Goal: Transaction & Acquisition: Purchase product/service

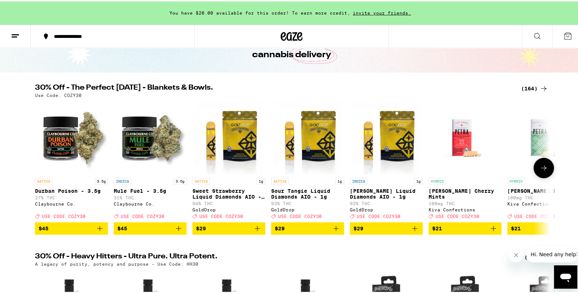
scroll to position [38, 0]
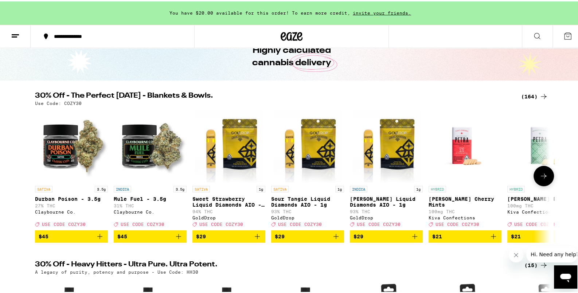
click at [536, 185] on button at bounding box center [544, 174] width 20 height 20
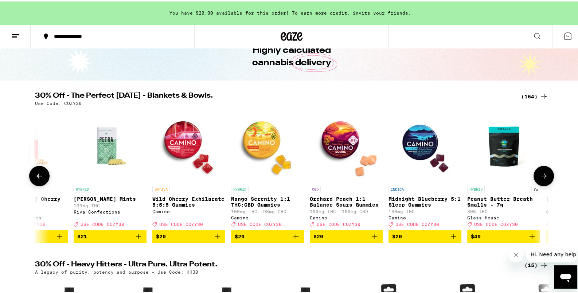
click at [537, 185] on button at bounding box center [544, 174] width 20 height 20
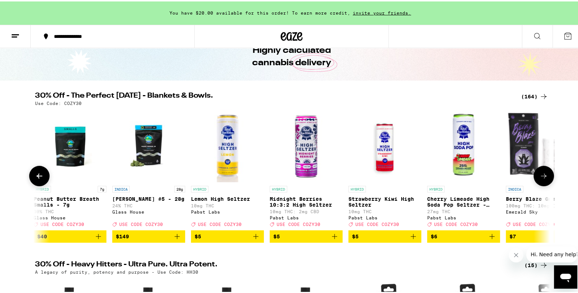
click at [537, 185] on button at bounding box center [544, 174] width 20 height 20
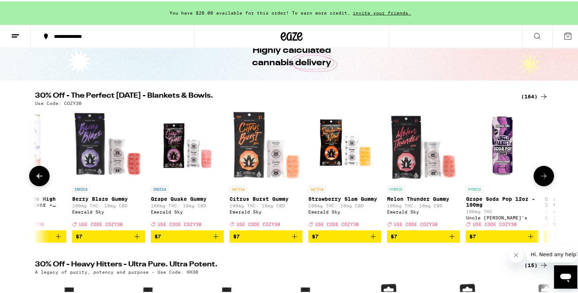
click at [537, 185] on button at bounding box center [544, 174] width 20 height 20
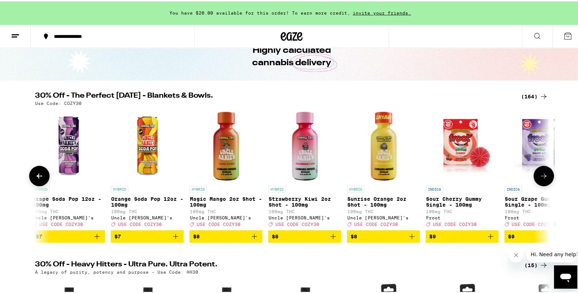
click at [537, 185] on button at bounding box center [544, 174] width 20 height 20
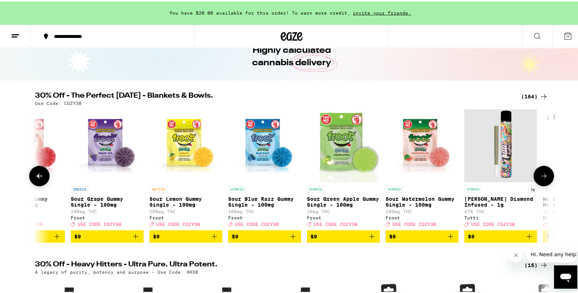
click at [537, 185] on button at bounding box center [544, 174] width 20 height 20
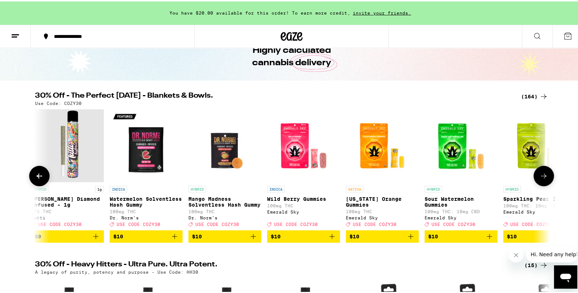
scroll to position [0, 2604]
click at [537, 185] on button at bounding box center [544, 174] width 20 height 20
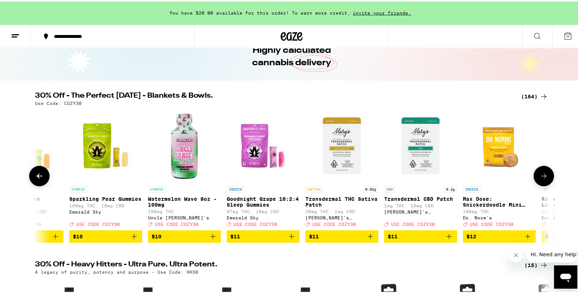
click at [537, 185] on button at bounding box center [544, 174] width 20 height 20
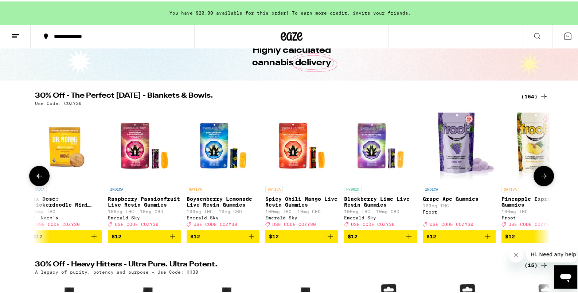
click at [537, 185] on button at bounding box center [544, 174] width 20 height 20
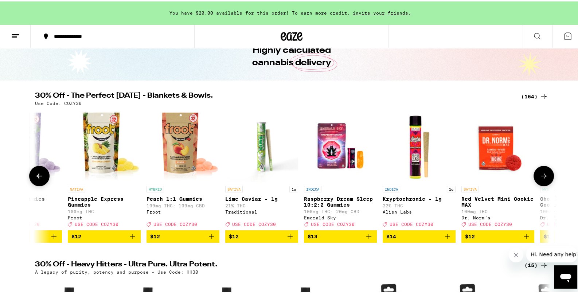
click at [537, 185] on button at bounding box center [544, 174] width 20 height 20
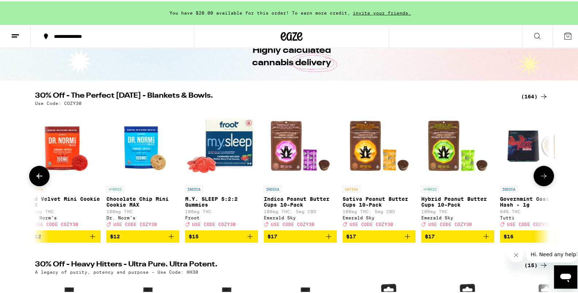
click at [537, 185] on button at bounding box center [544, 174] width 20 height 20
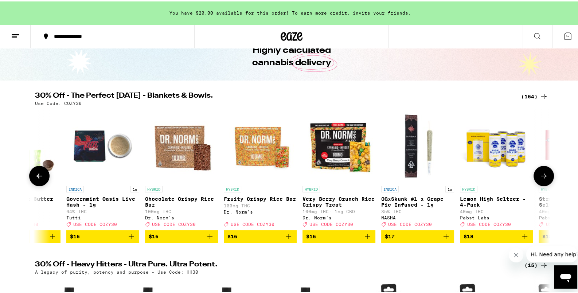
click at [537, 185] on button at bounding box center [544, 174] width 20 height 20
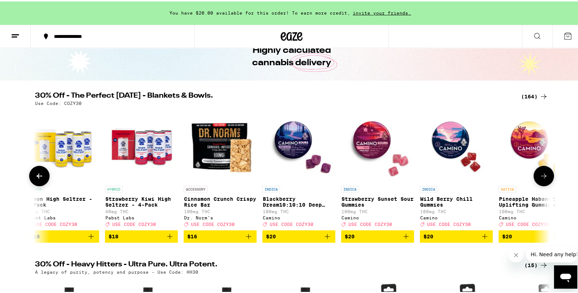
click at [537, 185] on button at bounding box center [544, 174] width 20 height 20
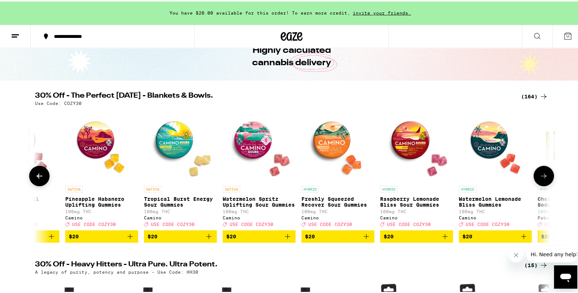
click at [537, 185] on button at bounding box center [544, 174] width 20 height 20
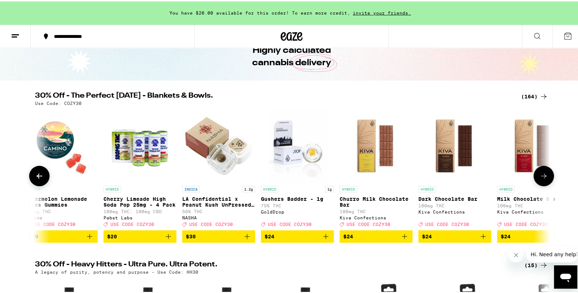
click at [537, 185] on button at bounding box center [544, 174] width 20 height 20
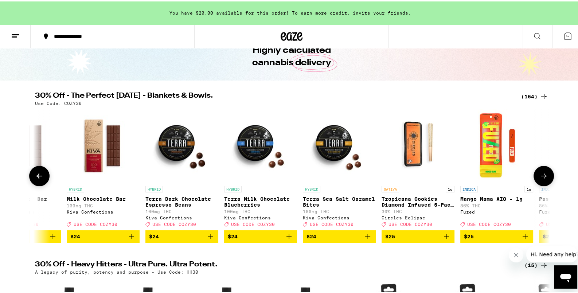
click at [537, 185] on button at bounding box center [544, 174] width 20 height 20
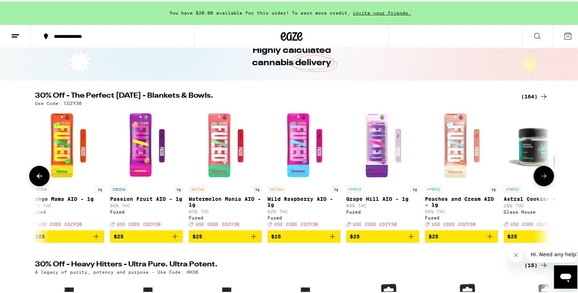
click at [537, 185] on button at bounding box center [544, 174] width 20 height 20
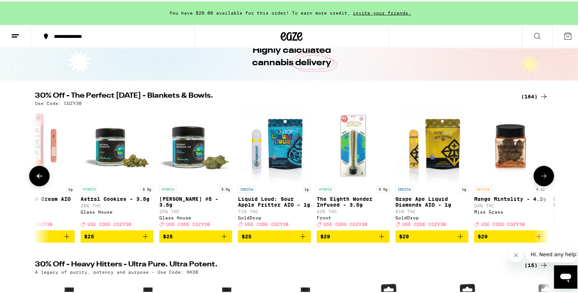
click at [537, 185] on button at bounding box center [544, 174] width 20 height 20
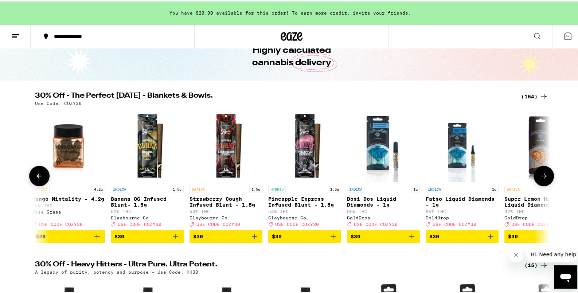
scroll to position [0, 7801]
click at [521, 96] on div "(164)" at bounding box center [534, 95] width 27 height 9
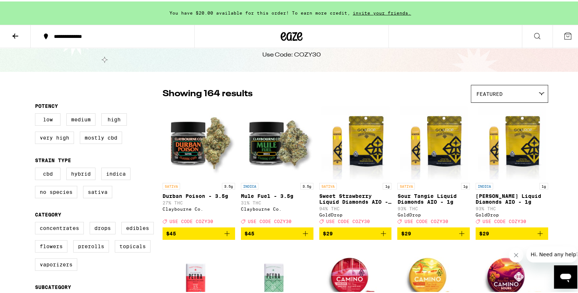
scroll to position [77, 0]
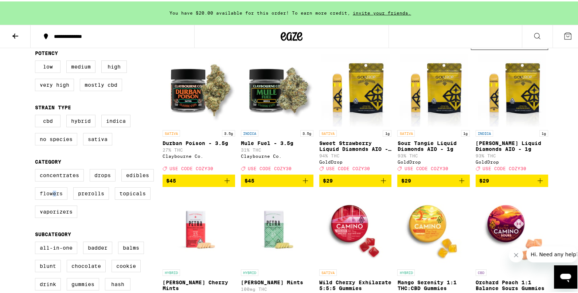
click at [52, 198] on label "Flowers" at bounding box center [51, 192] width 32 height 12
click at [53, 198] on label "Flowers" at bounding box center [51, 192] width 32 height 12
click at [37, 169] on input "Flowers" at bounding box center [36, 169] width 0 height 0
checkbox input "true"
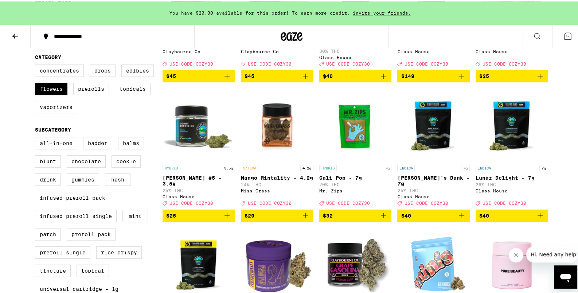
scroll to position [191, 0]
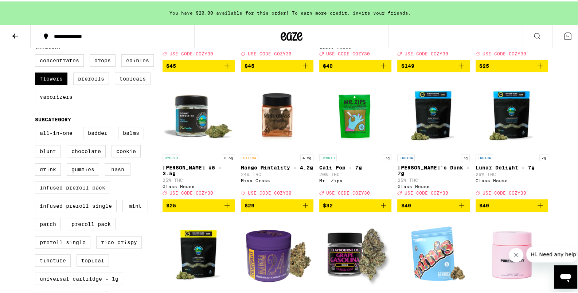
click at [306, 209] on icon "Add to bag" at bounding box center [305, 204] width 9 height 9
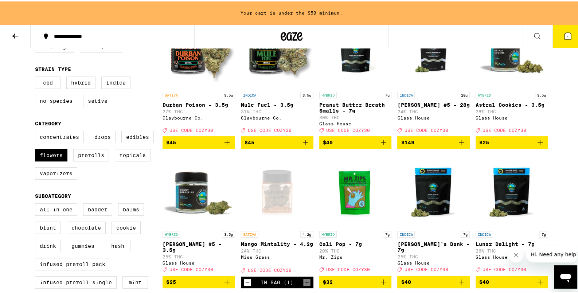
scroll to position [0, 0]
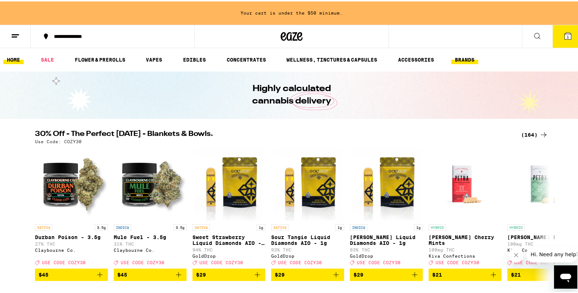
click at [473, 60] on link "BRANDS" at bounding box center [464, 58] width 27 height 9
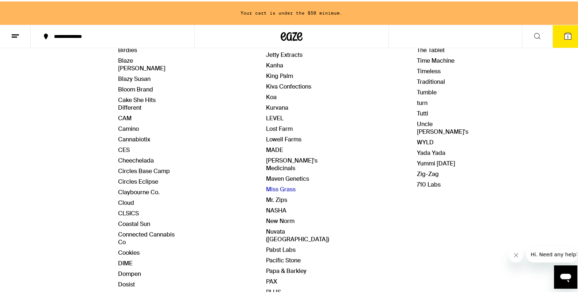
scroll to position [191, 0]
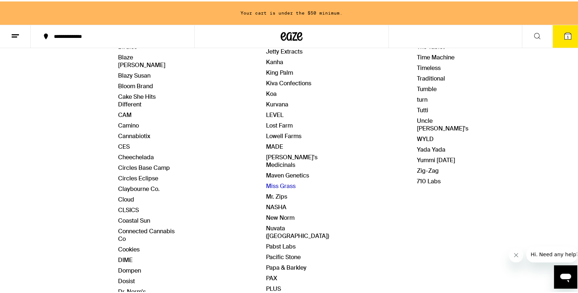
click at [289, 181] on link "Miss Grass" at bounding box center [281, 185] width 30 height 8
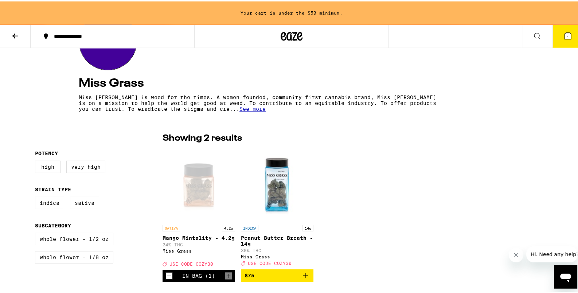
scroll to position [115, 0]
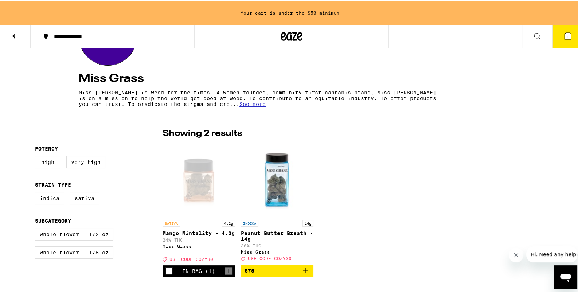
click at [240, 105] on span "See more" at bounding box center [253, 103] width 26 height 6
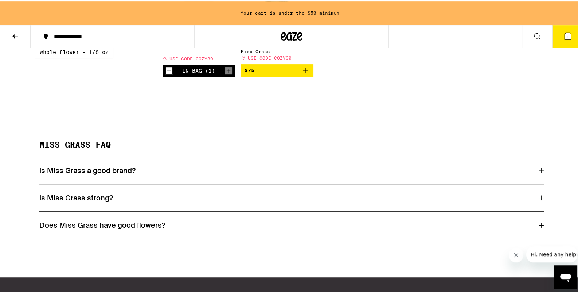
scroll to position [345, 0]
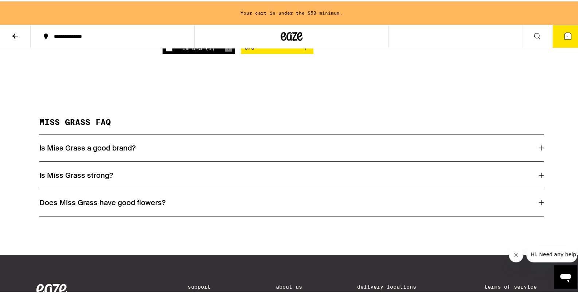
click at [72, 178] on h3 "Is Miss Grass strong?" at bounding box center [76, 173] width 74 height 9
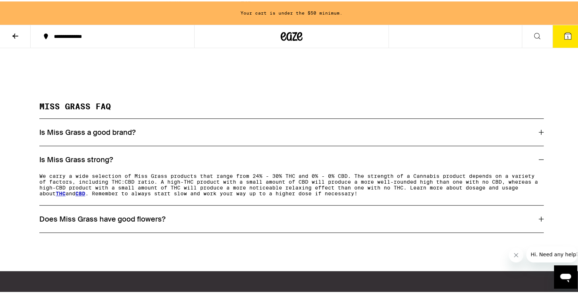
scroll to position [383, 0]
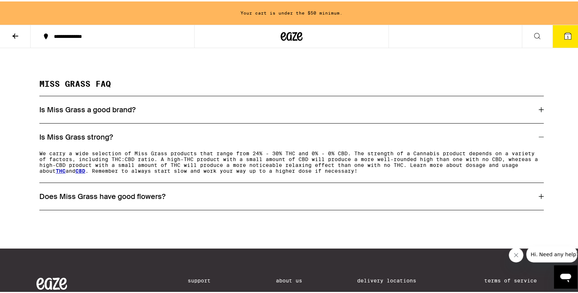
click at [99, 197] on h3 "Does Miss Grass have good flowers?" at bounding box center [102, 194] width 126 height 9
